Goal: Task Accomplishment & Management: Manage account settings

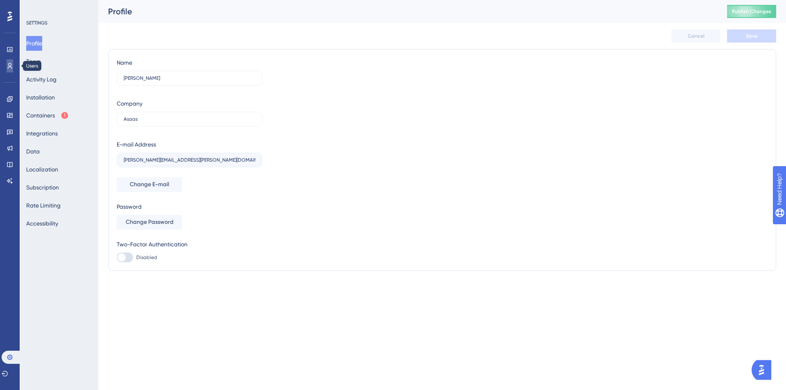
click at [11, 63] on icon at bounding box center [10, 66] width 7 height 7
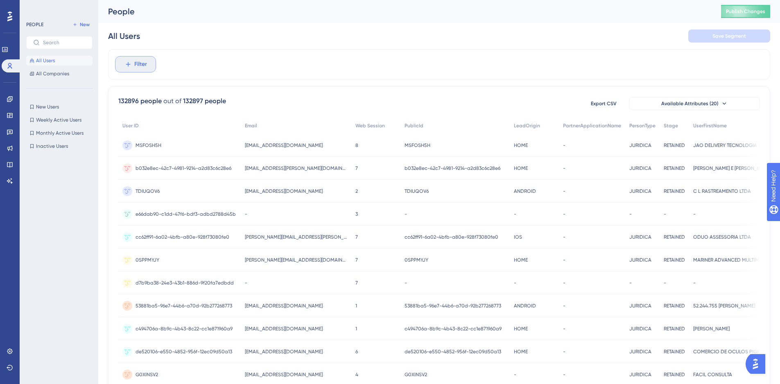
click at [151, 66] on button "Filter" at bounding box center [135, 64] width 41 height 16
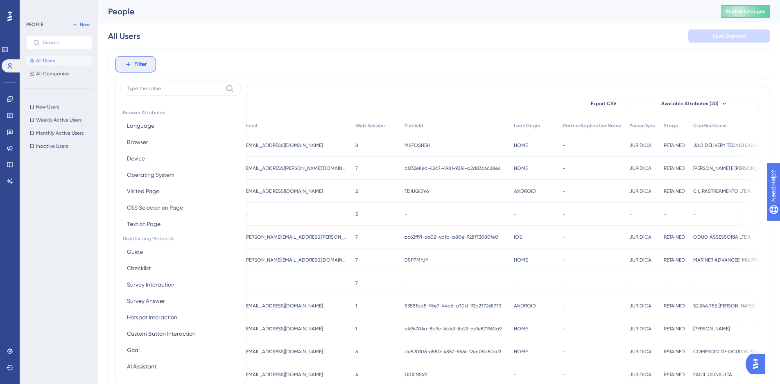
scroll to position [38, 0]
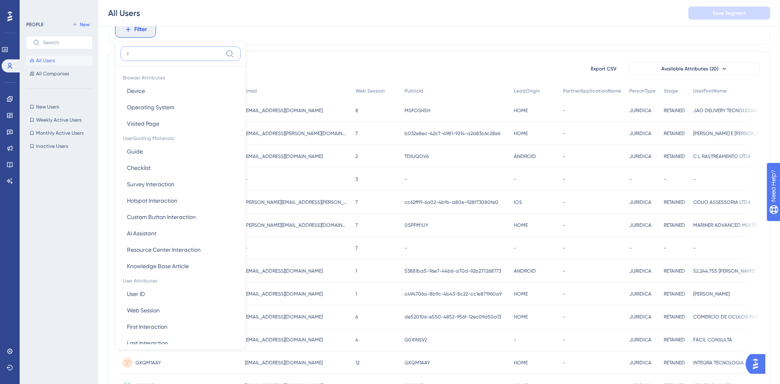
type input "id"
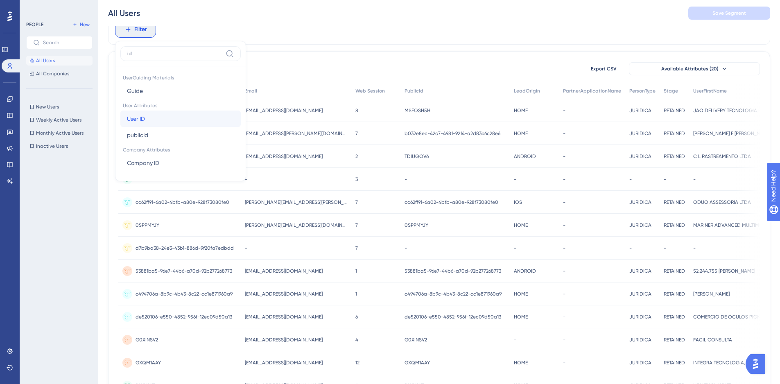
click at [154, 117] on button "User ID User ID" at bounding box center [180, 119] width 120 height 16
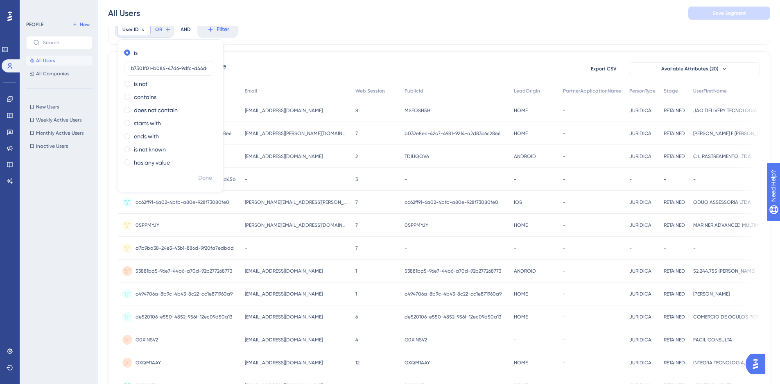
scroll to position [0, 19]
type input "b7501f01-b084-47d6-9dfc-d44d07b29ad5"
click at [204, 181] on span "Done" at bounding box center [205, 178] width 14 height 10
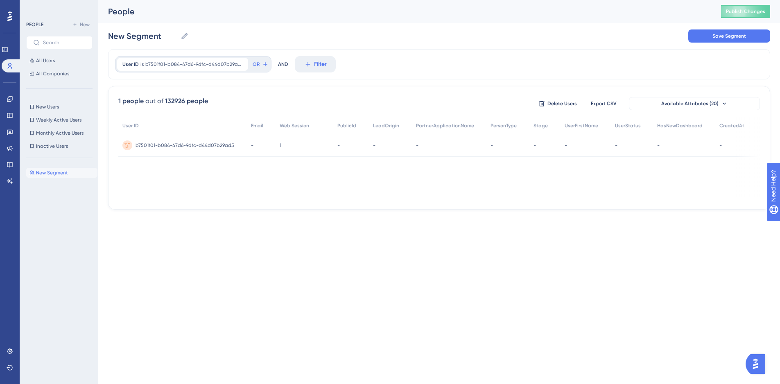
scroll to position [0, 0]
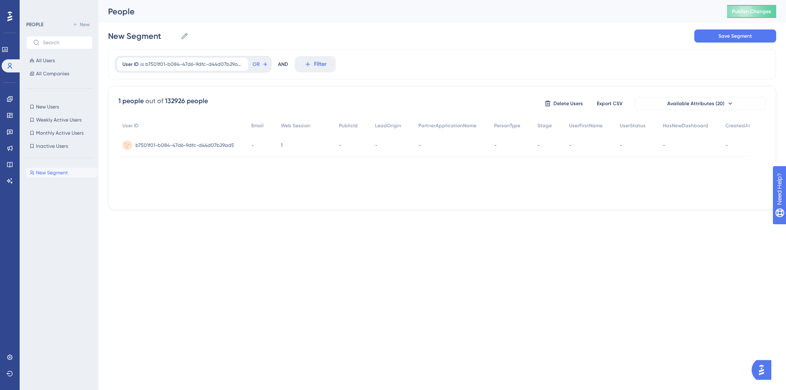
click at [196, 146] on span "b7501f01-b084-47d6-9dfc-d44d07b29ad5" at bounding box center [185, 145] width 99 height 7
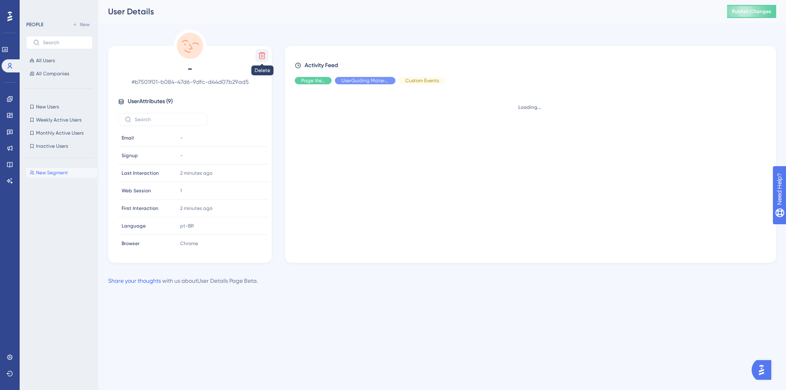
click at [258, 57] on icon at bounding box center [262, 56] width 8 height 8
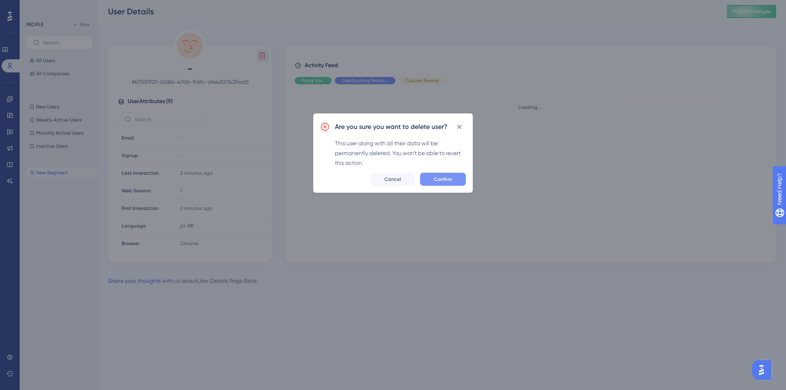
drag, startPoint x: 456, startPoint y: 186, endPoint x: 460, endPoint y: 182, distance: 5.8
click at [456, 186] on div "Are you sure you want to delete user? This user along with all their data will …" at bounding box center [393, 152] width 160 height 79
click at [454, 181] on button "Confirm" at bounding box center [443, 179] width 46 height 13
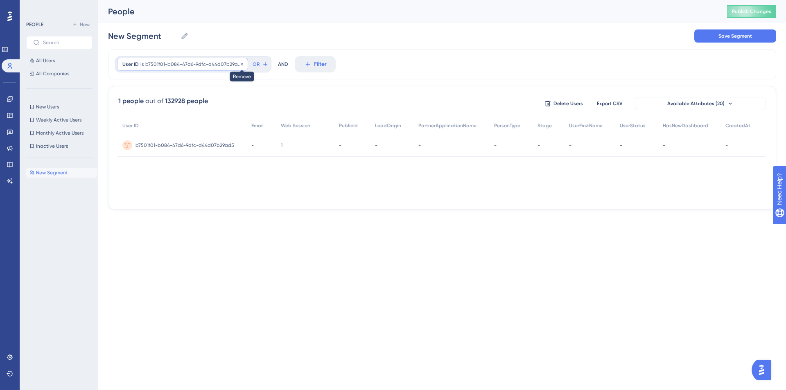
click at [241, 63] on icon at bounding box center [242, 64] width 5 height 5
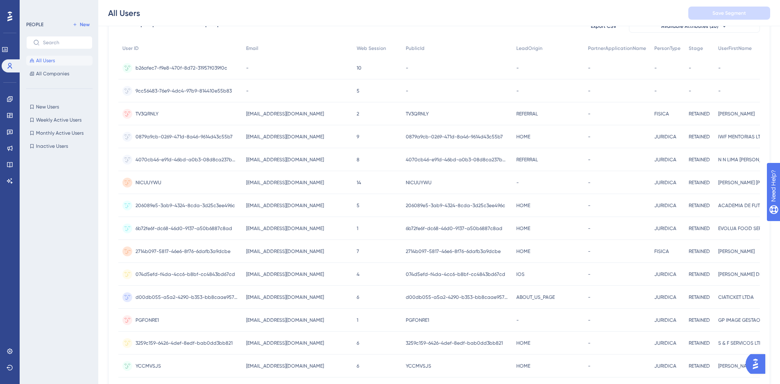
scroll to position [32, 0]
